Goal: Find contact information: Find contact information

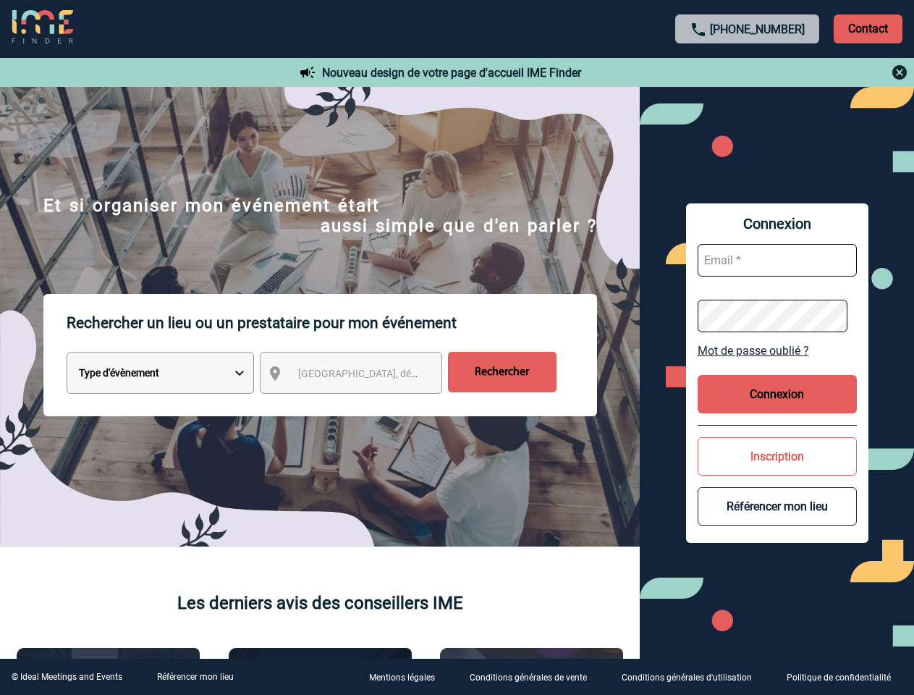
click at [457, 347] on p "Rechercher un lieu ou un prestataire pour mon événement" at bounding box center [332, 323] width 531 height 58
click at [868, 28] on p "Contact" at bounding box center [868, 28] width 69 height 29
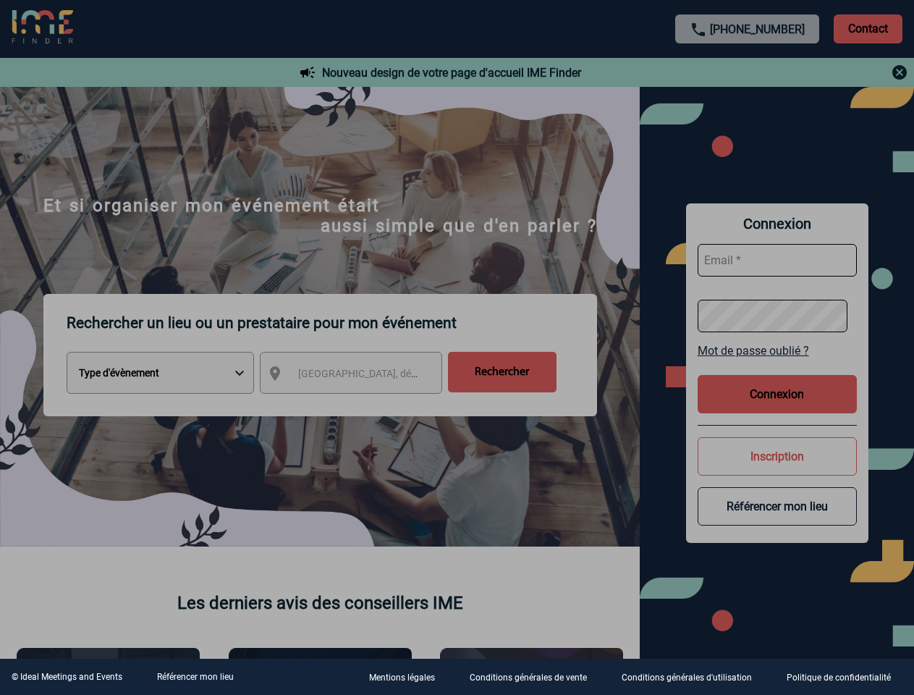
click at [748, 72] on div at bounding box center [457, 347] width 914 height 695
click at [364, 376] on div at bounding box center [457, 347] width 914 height 695
click at [777, 350] on div at bounding box center [457, 347] width 914 height 695
click at [777, 394] on div at bounding box center [457, 347] width 914 height 695
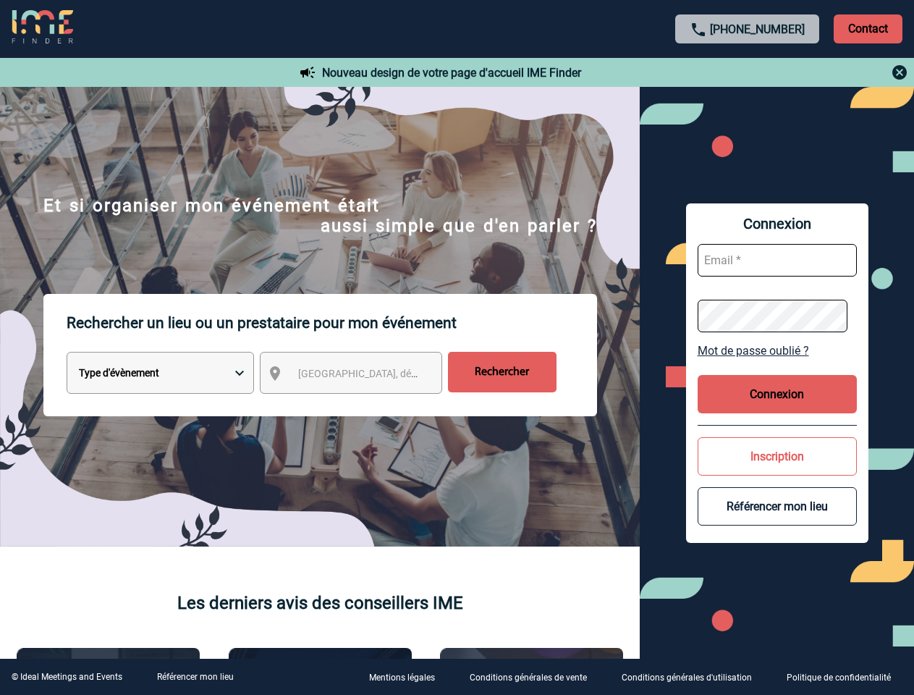
click at [777, 456] on body "[PHONE_NUMBER] Contact Contact Nouveau design de votre page d'accueil IME Finde…" at bounding box center [457, 347] width 914 height 695
click at [777, 506] on button "Référencer mon lieu" at bounding box center [777, 506] width 159 height 38
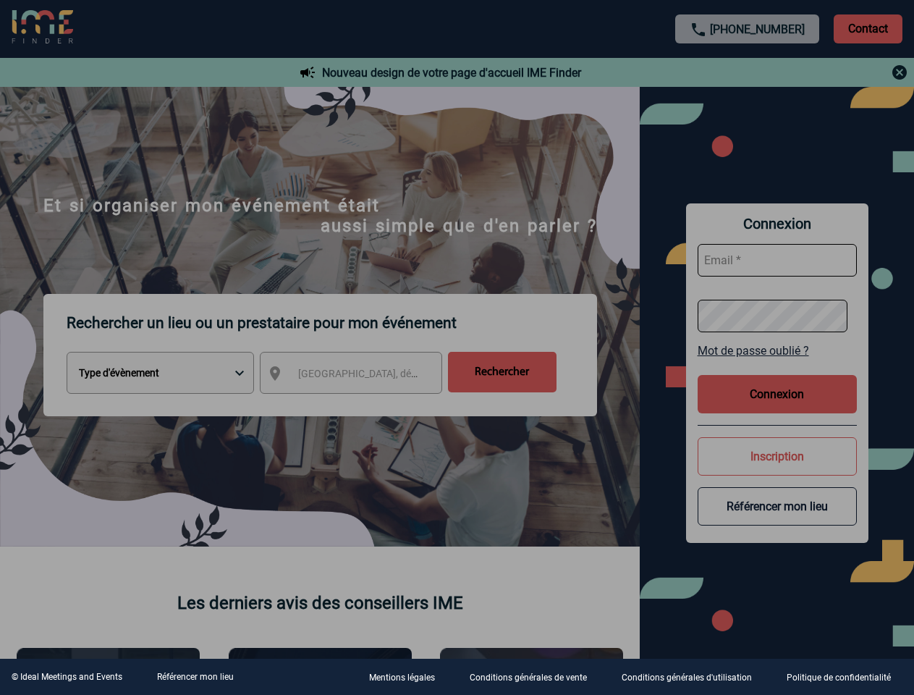
click at [195, 677] on link "Référencer mon lieu" at bounding box center [195, 677] width 77 height 10
